Goal: Navigation & Orientation: Go to known website

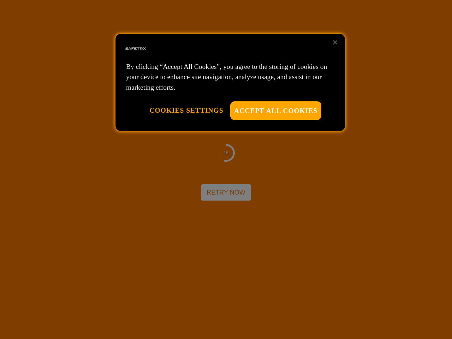
click at [226, 170] on div at bounding box center [226, 169] width 452 height 339
click at [276, 111] on button "Accept All Cookies" at bounding box center [275, 110] width 91 height 19
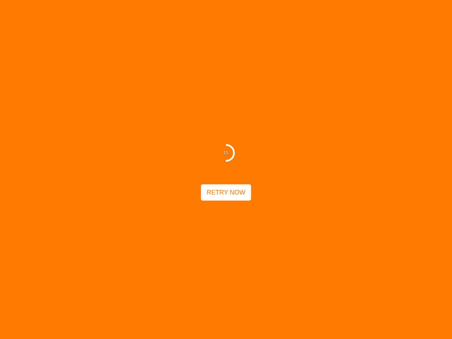
click at [186, 110] on button "Cookies Settings" at bounding box center [186, 110] width 74 height 18
click at [335, 42] on div at bounding box center [226, 169] width 452 height 339
